Goal: Find specific page/section: Find specific page/section

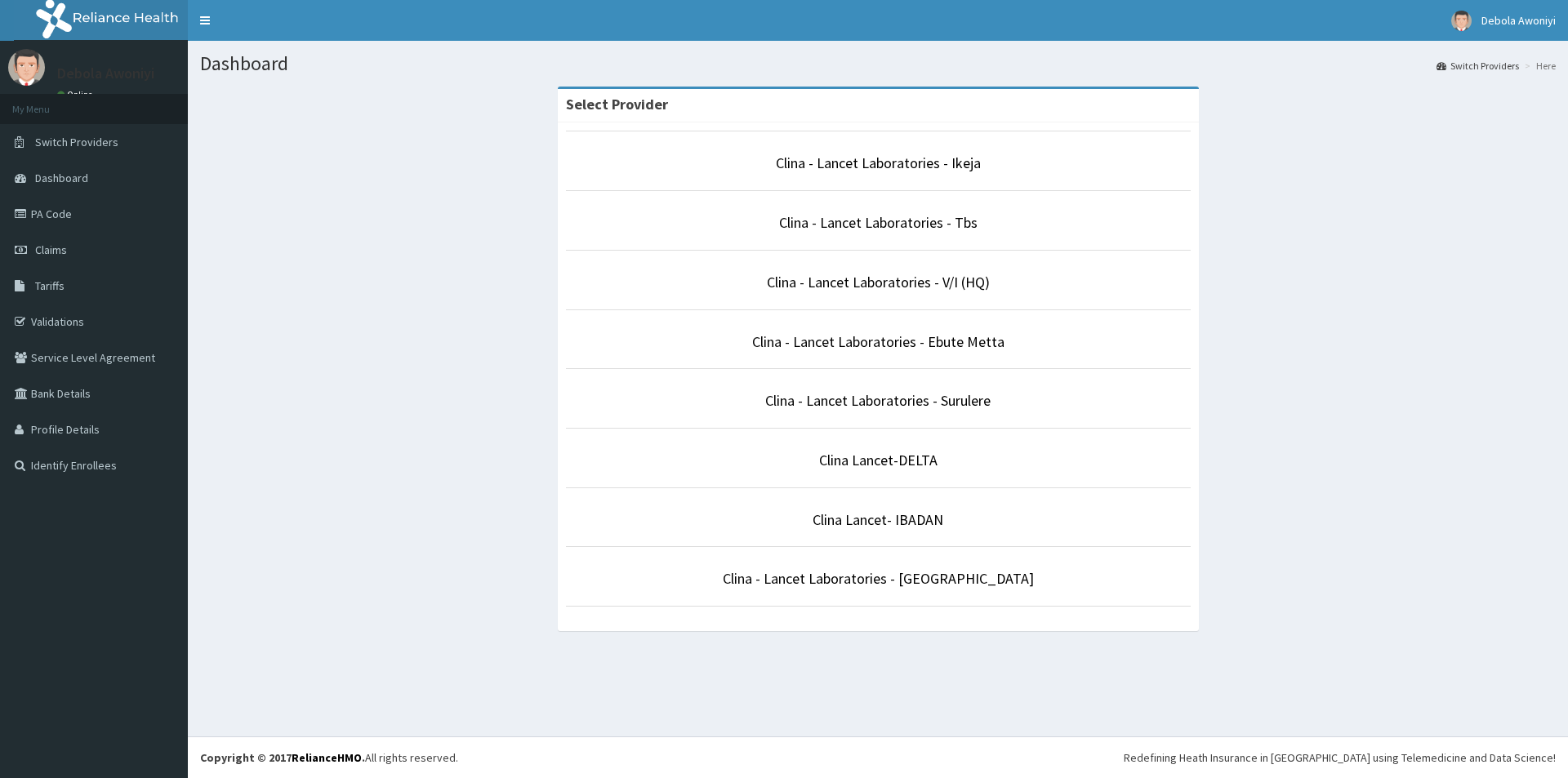
click at [900, 383] on li "Clina - Lancet Laboratories - Surulere" at bounding box center [878, 399] width 624 height 60
click at [899, 401] on link "Clina - Lancet Laboratories - Surulere" at bounding box center [878, 400] width 226 height 18
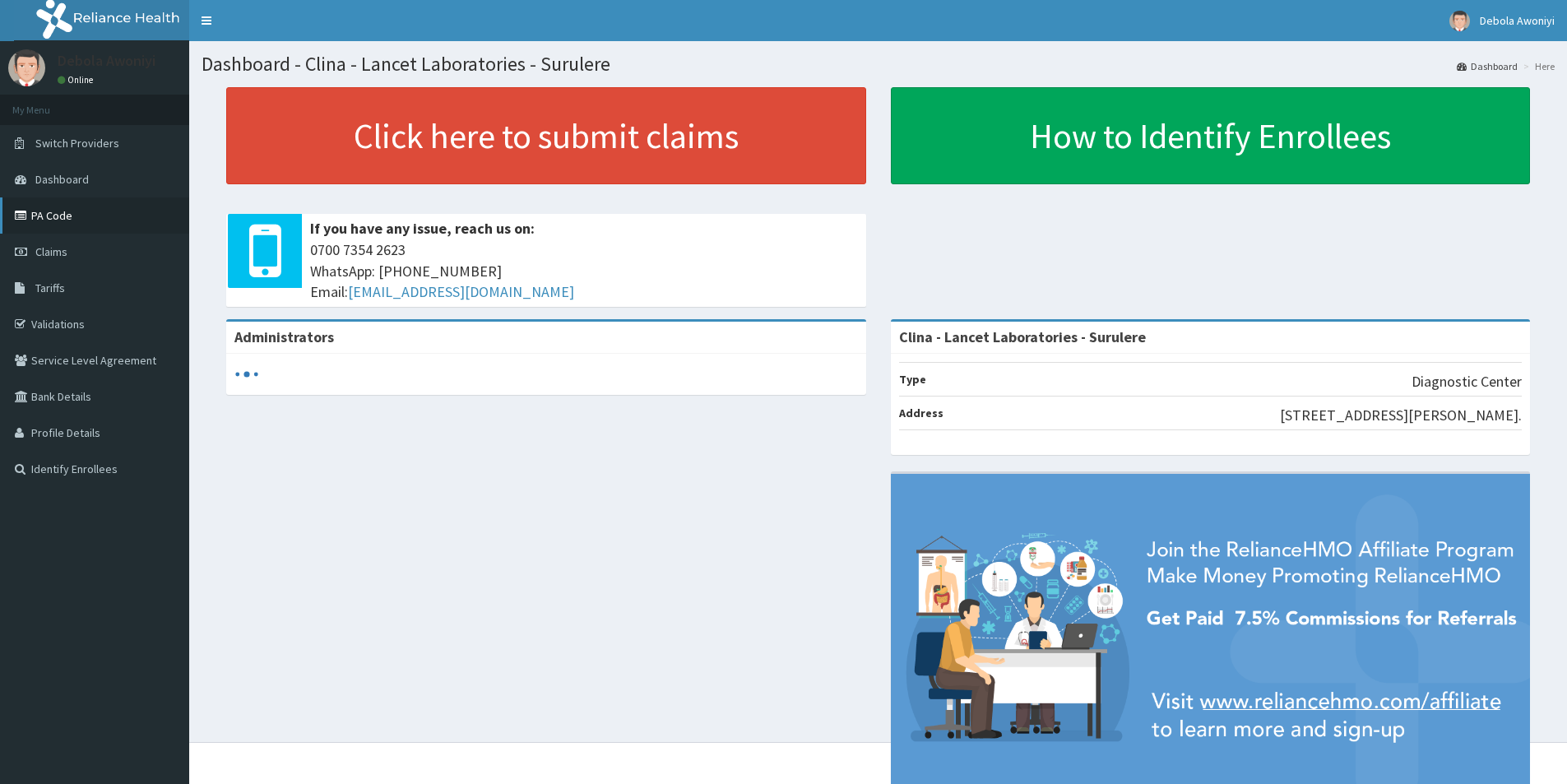
click at [85, 202] on link "PA Code" at bounding box center [94, 215] width 189 height 36
click at [90, 220] on link "PA Code" at bounding box center [94, 215] width 189 height 36
